Goal: Navigation & Orientation: Find specific page/section

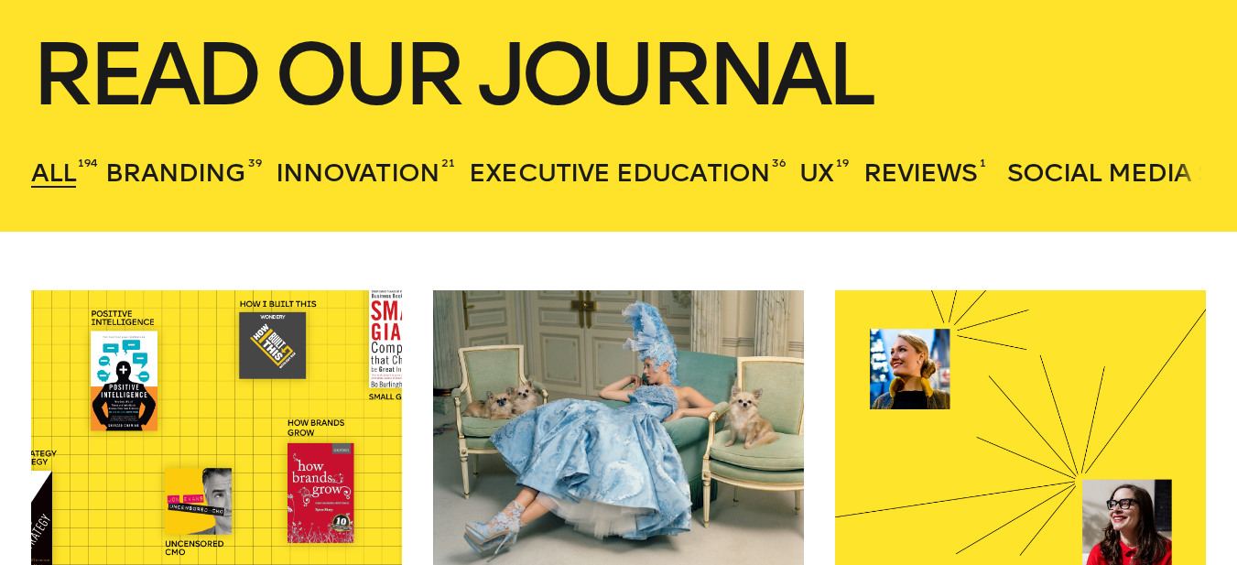
click at [603, 184] on span "Executive Education" at bounding box center [619, 172] width 301 height 30
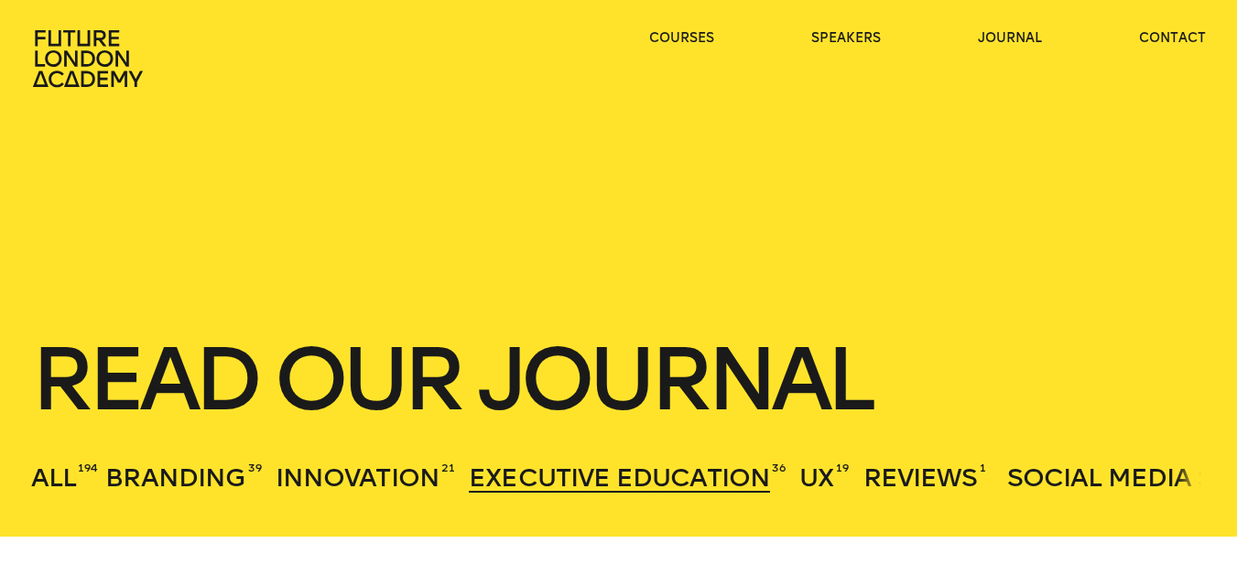
click at [80, 53] on icon at bounding box center [89, 58] width 117 height 59
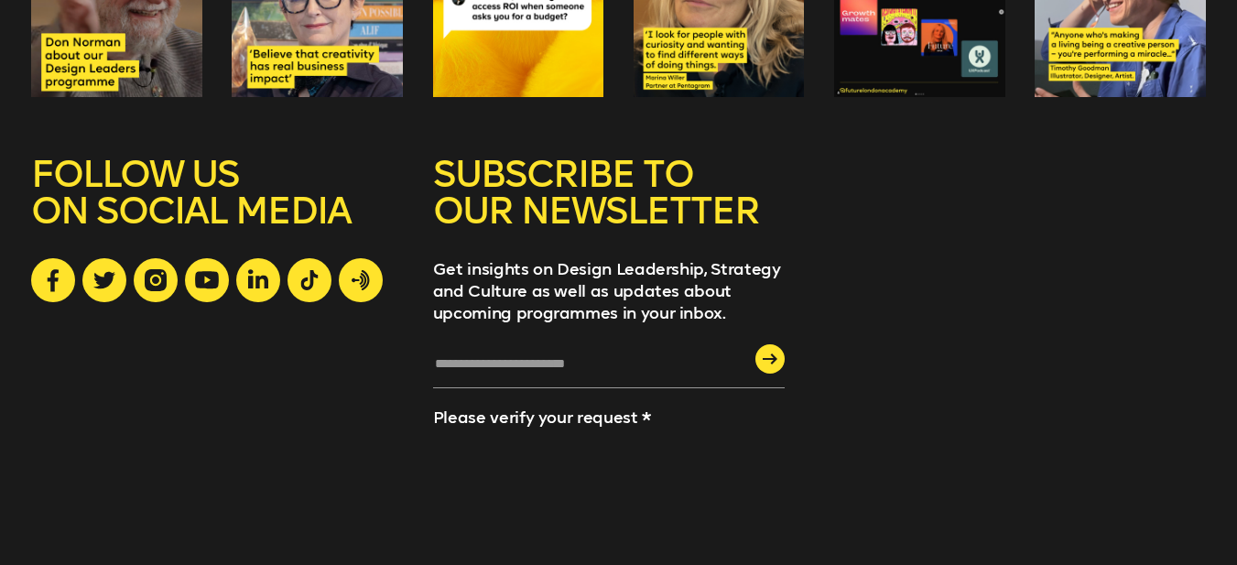
scroll to position [4971, 0]
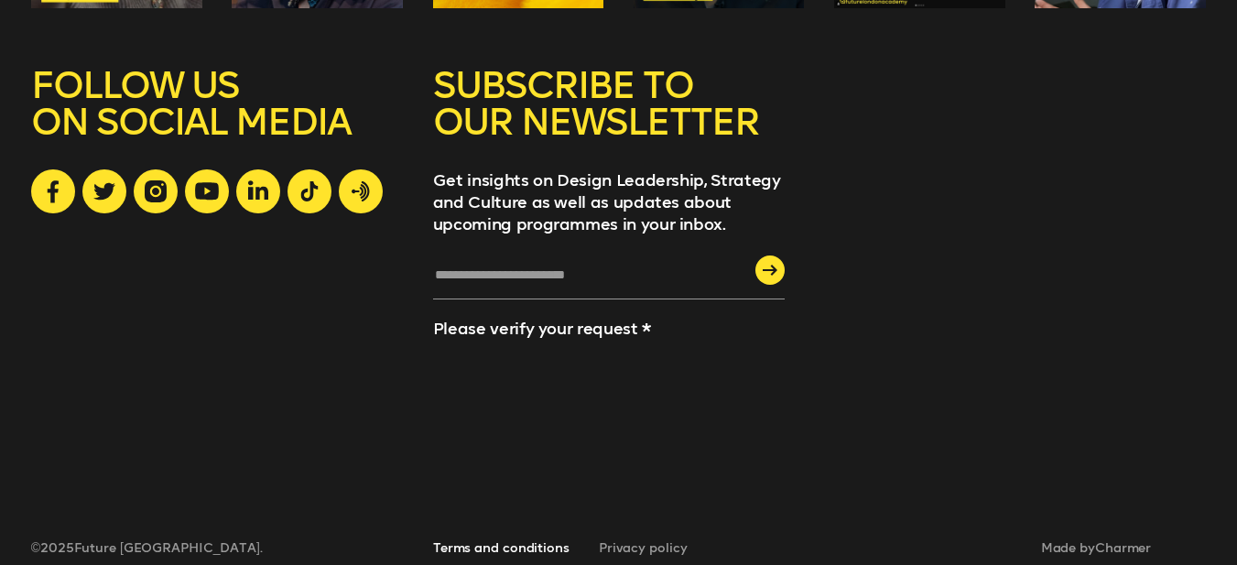
click at [498, 540] on link "Terms and conditions" at bounding box center [501, 548] width 136 height 16
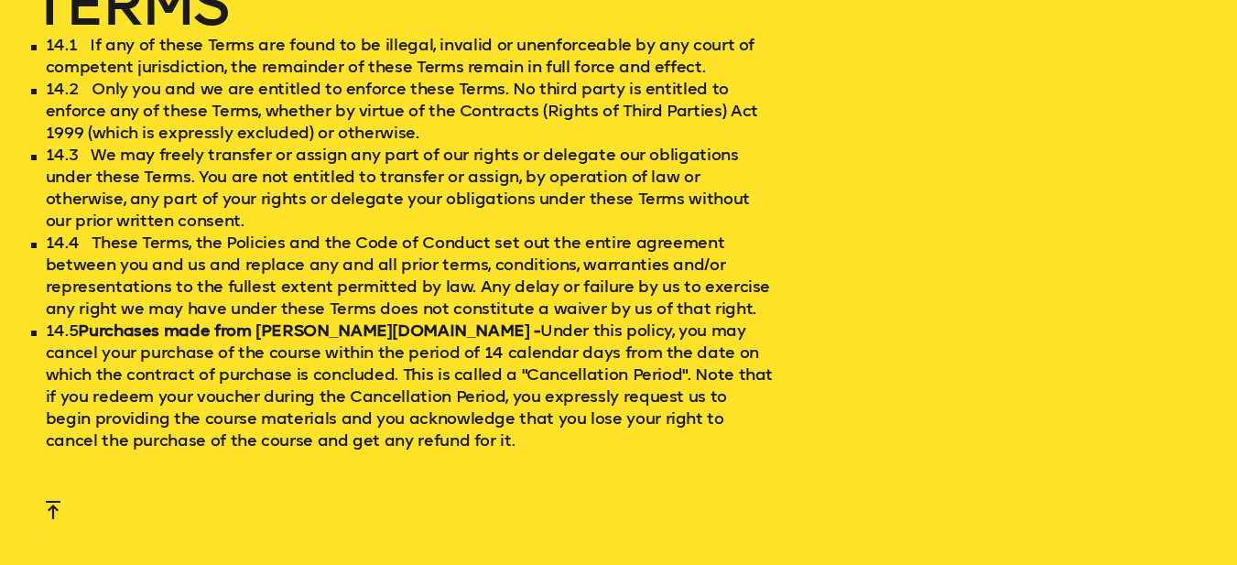
scroll to position [12207, 0]
